Goal: Transaction & Acquisition: Purchase product/service

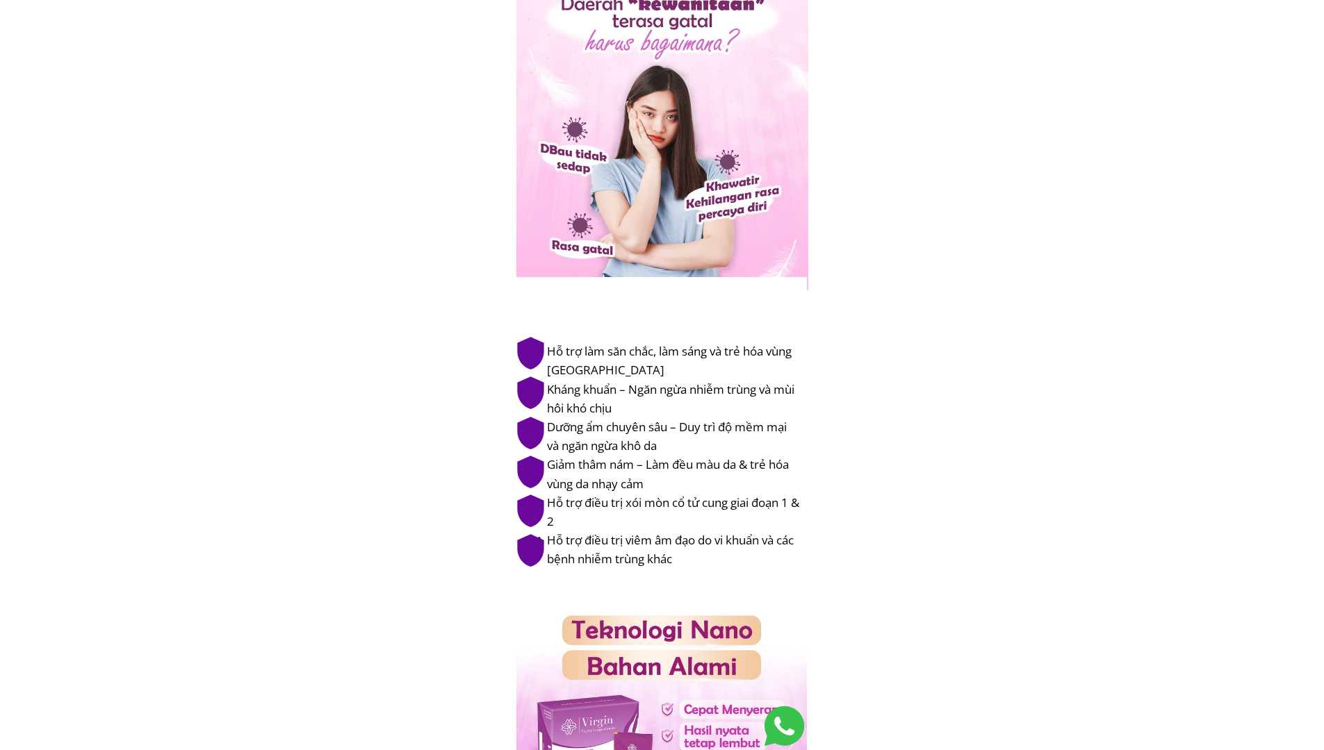
drag, startPoint x: 1323, startPoint y: 139, endPoint x: 1324, endPoint y: 158, distance: 19.5
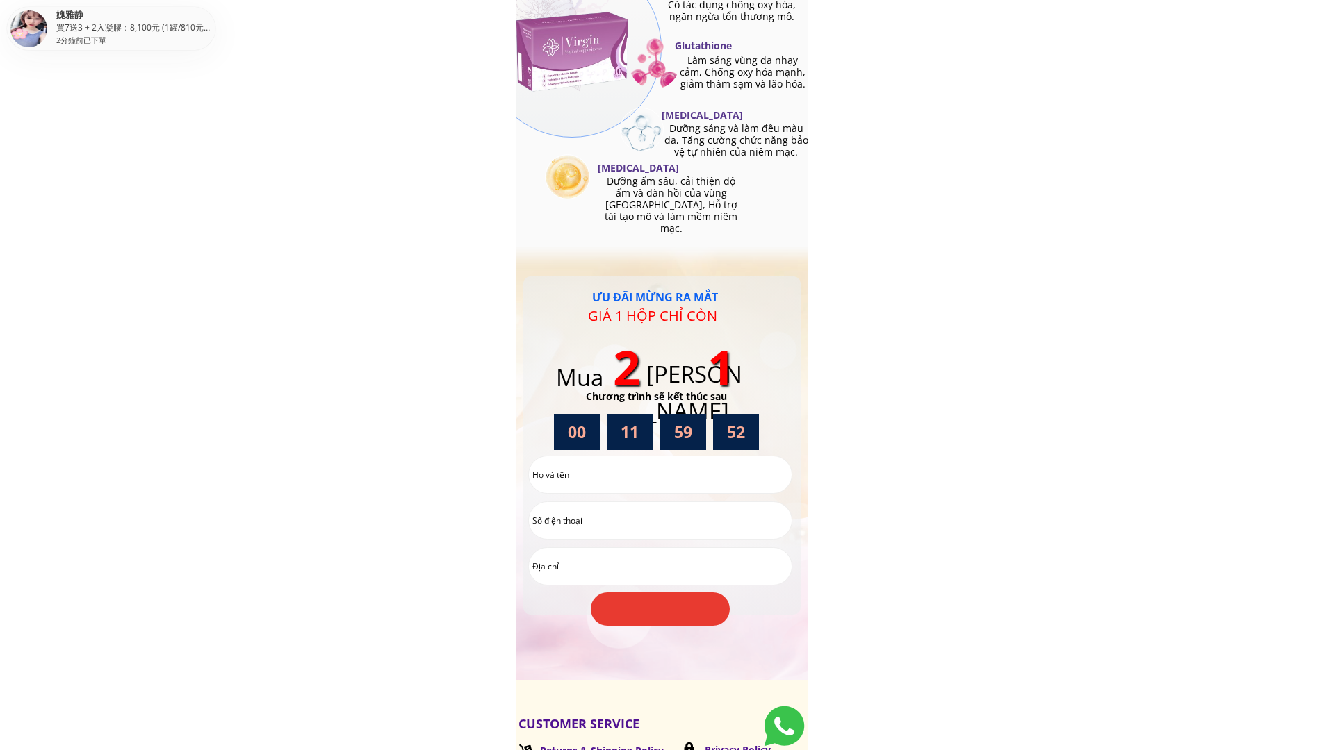
scroll to position [2890, 0]
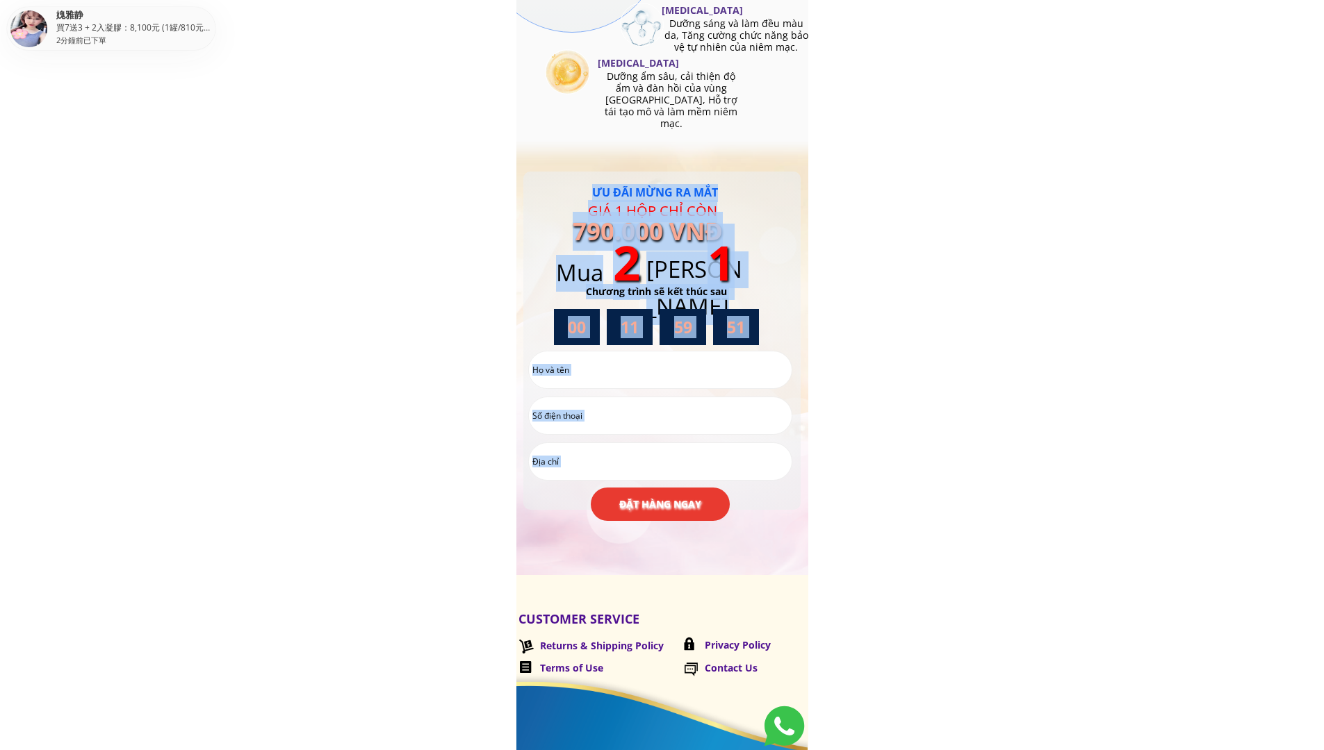
drag, startPoint x: 1306, startPoint y: 723, endPoint x: 1333, endPoint y: 302, distance: 422.7
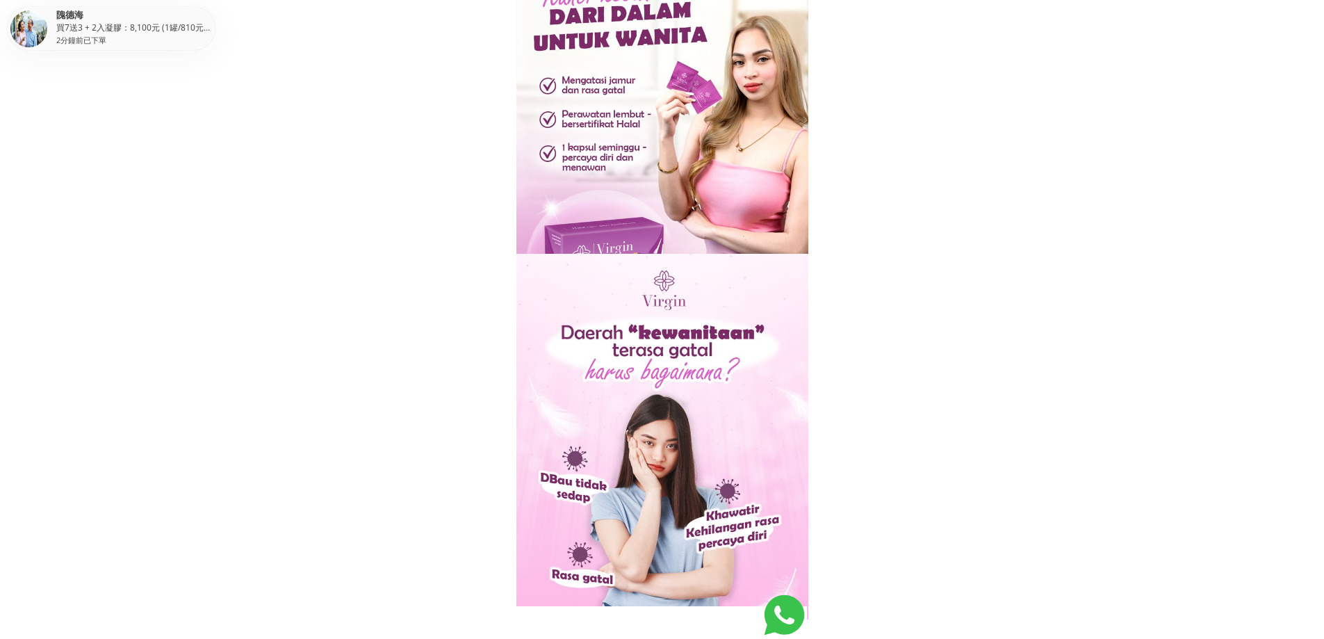
scroll to position [69, 0]
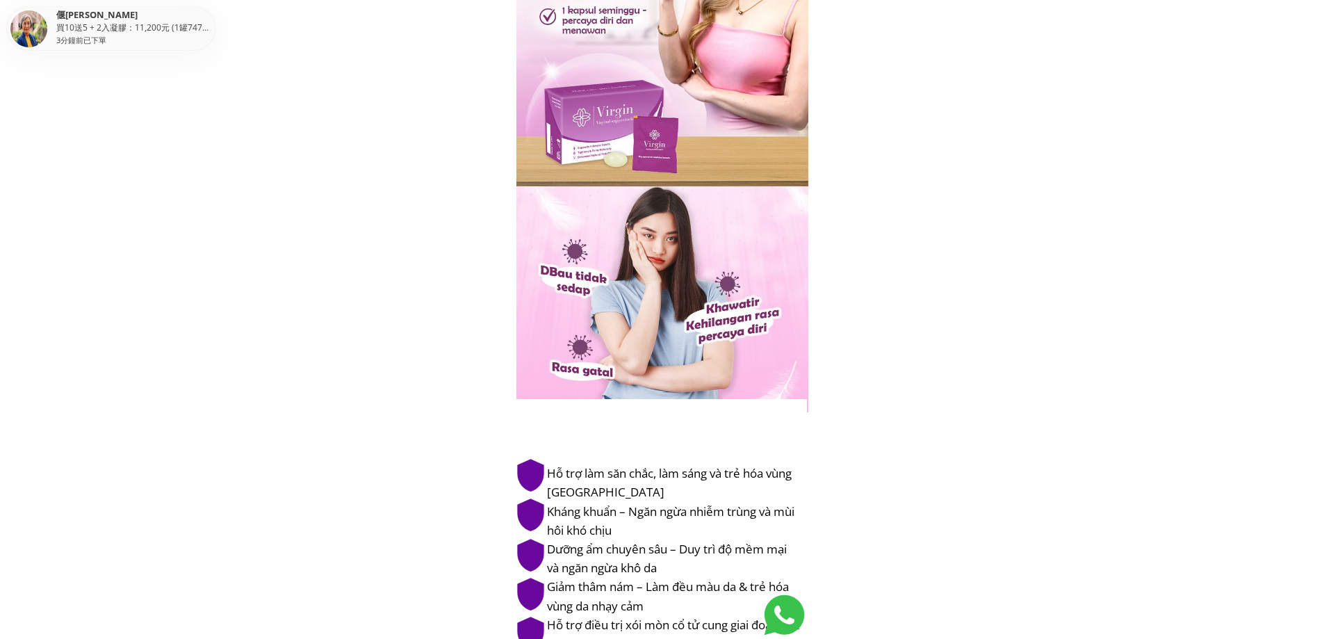
scroll to position [186, 0]
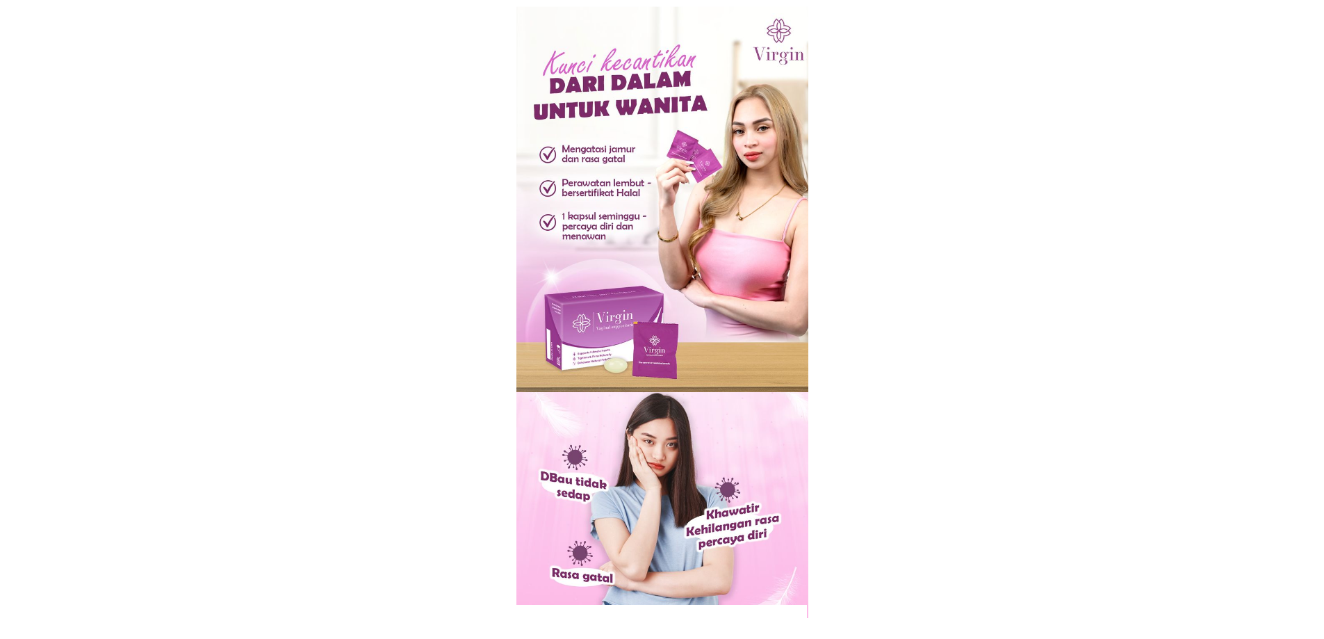
scroll to position [186, 0]
